Goal: Task Accomplishment & Management: Use online tool/utility

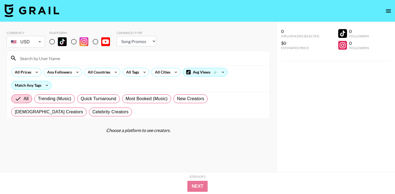
click at [132, 49] on section "Currency USD USD ​ Platform Campaign Type Choose Type... Song Promos Brand Prom…" at bounding box center [138, 72] width 263 height 92
click at [132, 39] on select "Choose Type... Song Promos Brand Promos" at bounding box center [137, 41] width 40 height 10
select select "Brand"
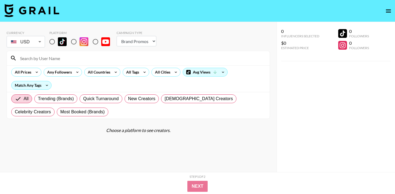
click at [75, 44] on input "radio" at bounding box center [74, 42] width 12 height 12
radio input "true"
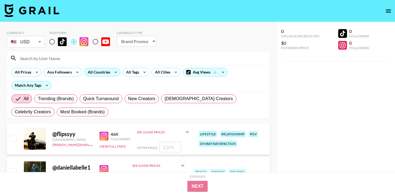
click at [102, 74] on div "All Countries" at bounding box center [97, 72] width 27 height 8
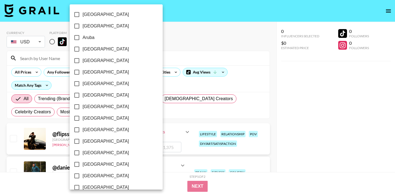
click at [150, 52] on div at bounding box center [197, 97] width 395 height 194
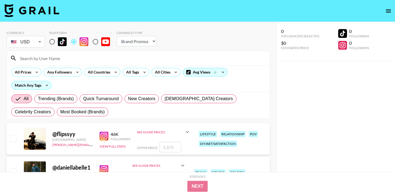
click at [140, 78] on div "[GEOGRAPHIC_DATA] [GEOGRAPHIC_DATA] [GEOGRAPHIC_DATA] [GEOGRAPHIC_DATA] [GEOGRA…" at bounding box center [197, 97] width 395 height 194
click at [137, 75] on div "All Tags" at bounding box center [131, 72] width 17 height 8
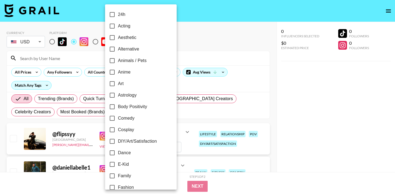
click at [141, 28] on label "Acting" at bounding box center [136, 26] width 61 height 12
click at [118, 28] on input "Acting" at bounding box center [112, 26] width 12 height 12
checkbox input "true"
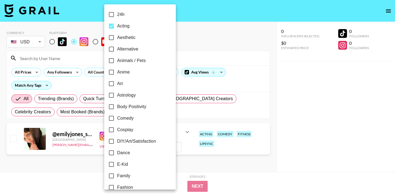
click at [183, 44] on div at bounding box center [197, 97] width 395 height 194
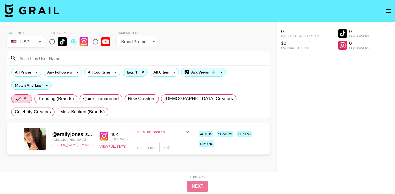
scroll to position [22, 0]
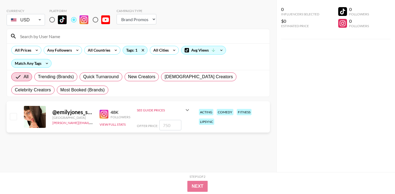
click at [65, 23] on img at bounding box center [62, 19] width 9 height 9
click at [58, 23] on input "radio" at bounding box center [52, 20] width 12 height 12
radio input "true"
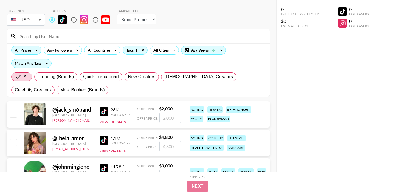
click at [33, 49] on icon at bounding box center [36, 50] width 9 height 8
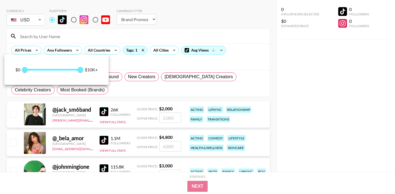
click at [143, 52] on div at bounding box center [197, 97] width 395 height 194
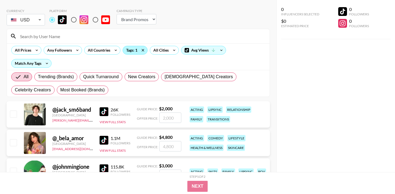
click at [133, 52] on div "Tags: 1" at bounding box center [135, 50] width 24 height 8
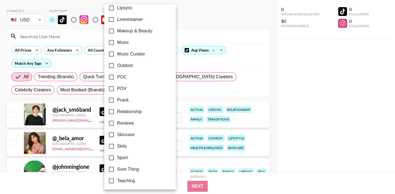
scroll to position [330, 0]
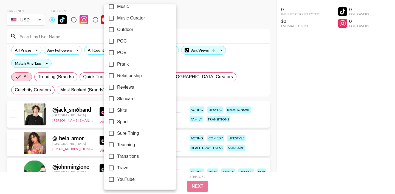
click at [123, 111] on span "Skits" at bounding box center [122, 110] width 10 height 7
click at [117, 111] on input "Skits" at bounding box center [112, 110] width 12 height 12
checkbox input "true"
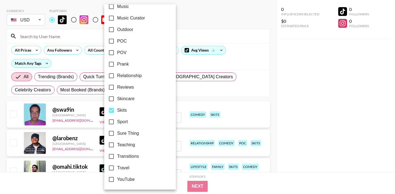
click at [175, 62] on div at bounding box center [197, 97] width 395 height 194
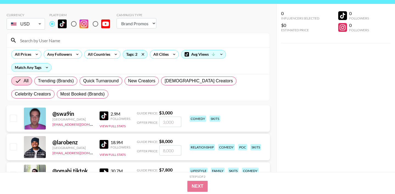
scroll to position [0, 0]
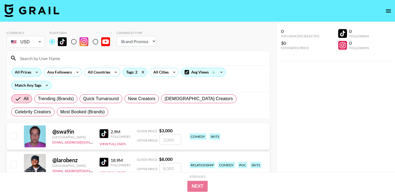
click at [34, 75] on div "All Prices" at bounding box center [26, 72] width 30 height 9
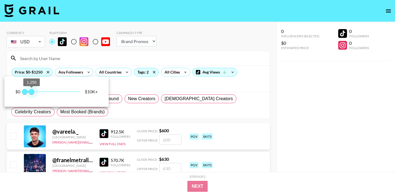
type input "1000"
drag, startPoint x: 81, startPoint y: 91, endPoint x: 31, endPoint y: 91, distance: 49.9
click at [31, 91] on span "1,000" at bounding box center [29, 91] width 5 height 5
click at [192, 62] on div at bounding box center [197, 97] width 395 height 194
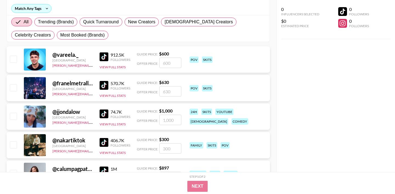
scroll to position [81, 0]
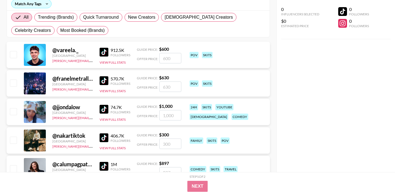
click at [100, 50] on img at bounding box center [104, 52] width 9 height 9
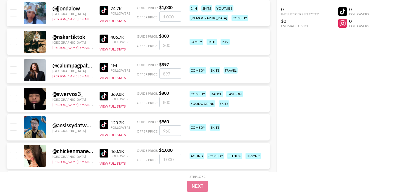
scroll to position [178, 0]
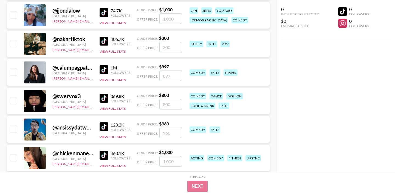
click at [103, 67] on img at bounding box center [104, 69] width 9 height 9
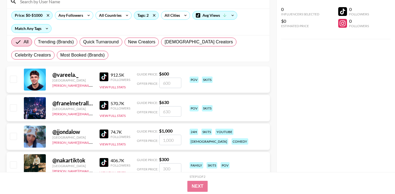
scroll to position [0, 0]
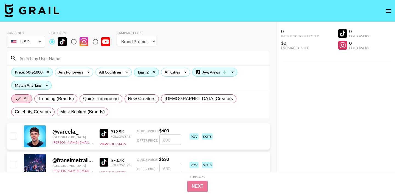
click at [389, 9] on icon "open drawer" at bounding box center [388, 10] width 5 height 3
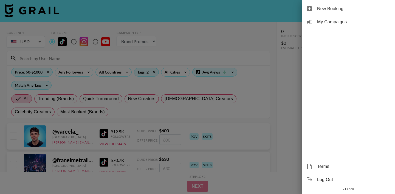
click at [344, 13] on div "New Booking" at bounding box center [348, 8] width 93 height 13
click at [353, 49] on div "New Booking My Campaigns Terms Log Out v 1.7.100" at bounding box center [348, 97] width 93 height 194
click at [311, 13] on div "New Booking" at bounding box center [348, 8] width 93 height 13
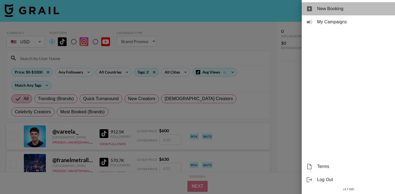
click at [310, 10] on icon at bounding box center [309, 8] width 5 height 5
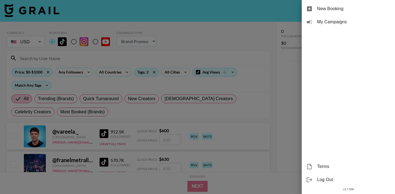
click at [310, 12] on icon at bounding box center [309, 8] width 7 height 7
click at [342, 65] on div "New Booking My Campaigns Terms Log Out v 1.7.100" at bounding box center [348, 97] width 93 height 194
click at [325, 12] on span "New Booking" at bounding box center [353, 8] width 73 height 7
click at [283, 106] on div at bounding box center [197, 97] width 395 height 194
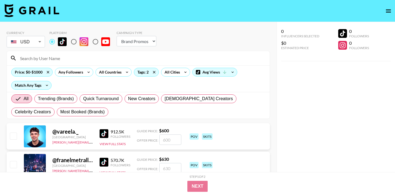
click at [307, 85] on div "0 Influencers Selected $0 Estimated Price 0 Followers 0 Followers" at bounding box center [335, 108] width 118 height 172
